Goal: Find specific page/section: Find specific page/section

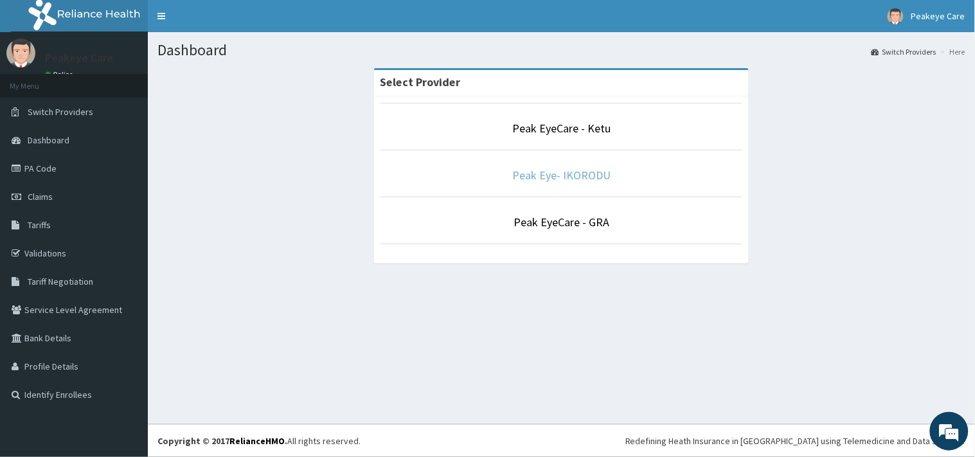
click at [557, 177] on link "Peak Eye- IKORODU" at bounding box center [562, 175] width 98 height 15
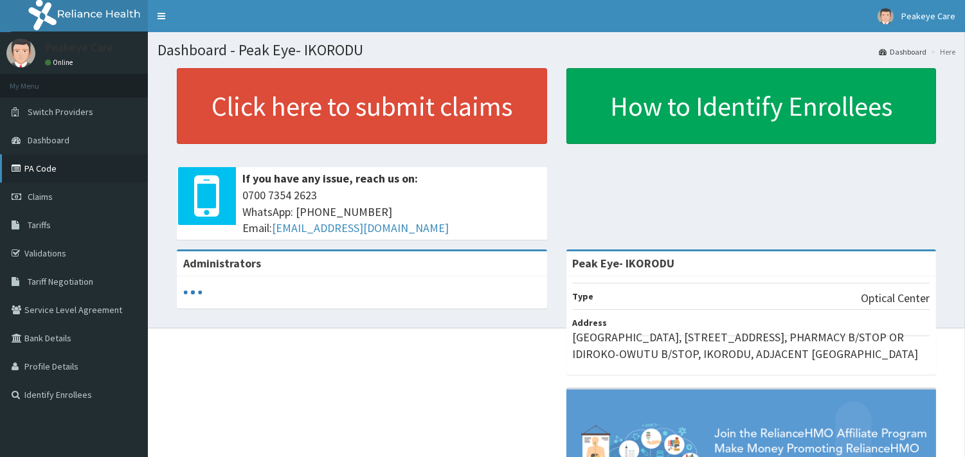
click at [24, 172] on link "PA Code" at bounding box center [74, 168] width 148 height 28
